Goal: Transaction & Acquisition: Purchase product/service

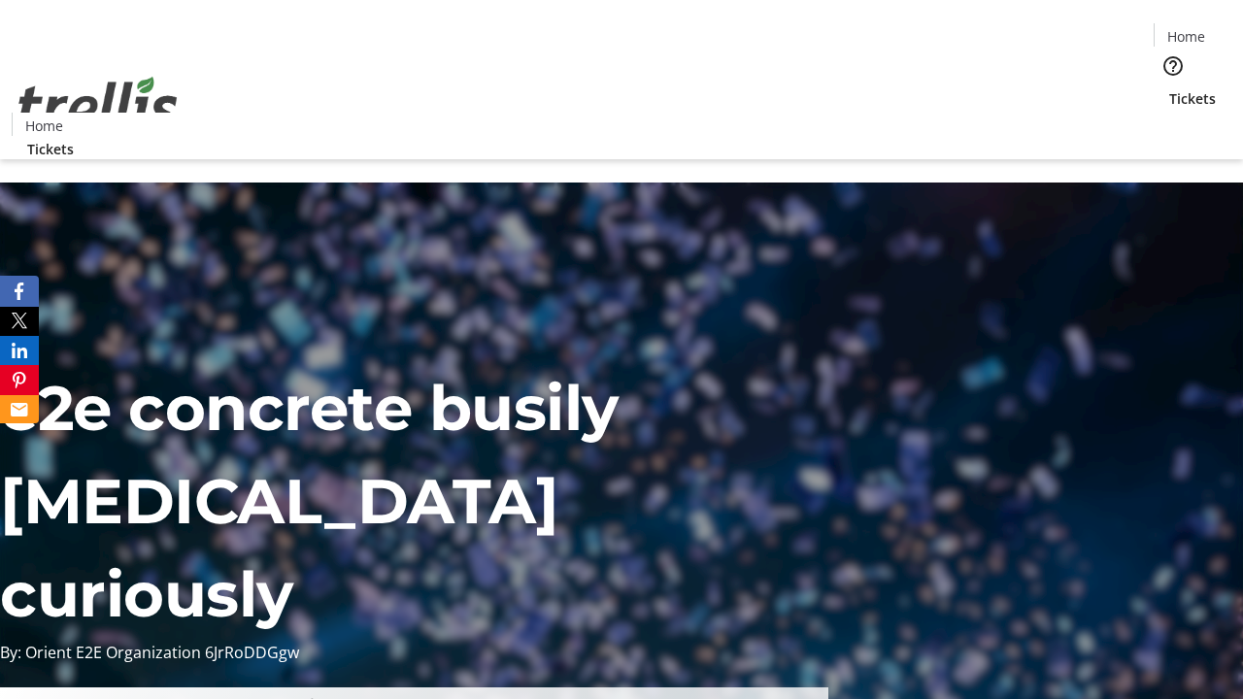
click at [1170, 88] on span "Tickets" at bounding box center [1193, 98] width 47 height 20
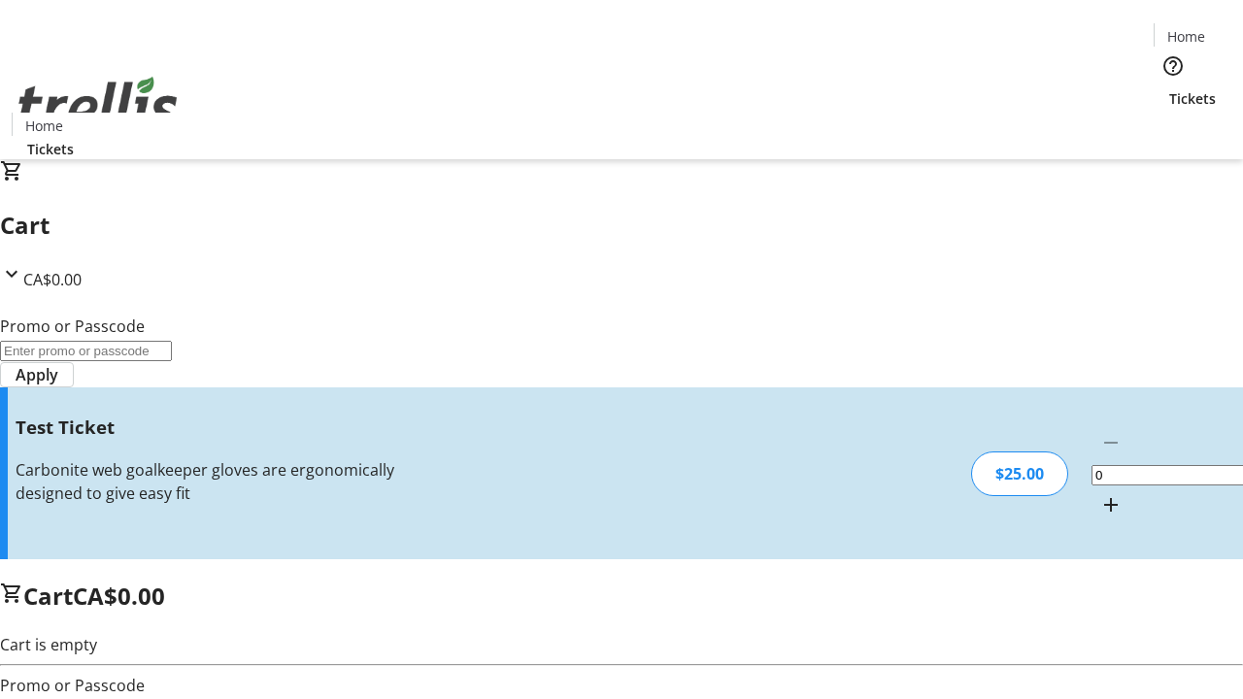
click at [1100, 493] on mat-icon "Increment by one" at bounding box center [1111, 504] width 23 height 23
type input "1"
